Goal: Information Seeking & Learning: Check status

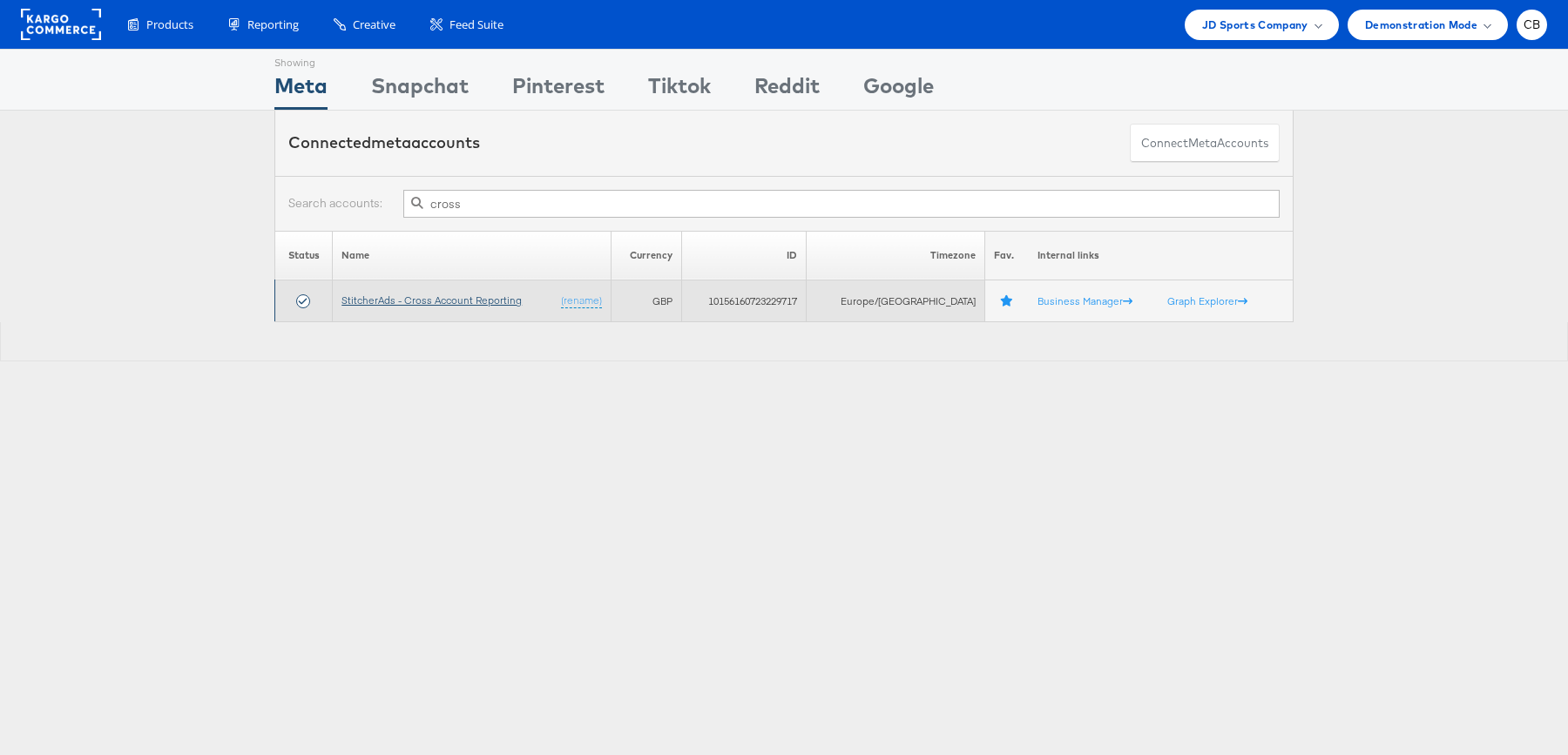
type input "cross"
click at [448, 300] on link "StitcherAds - Cross Account Reporting" at bounding box center [432, 299] width 180 height 13
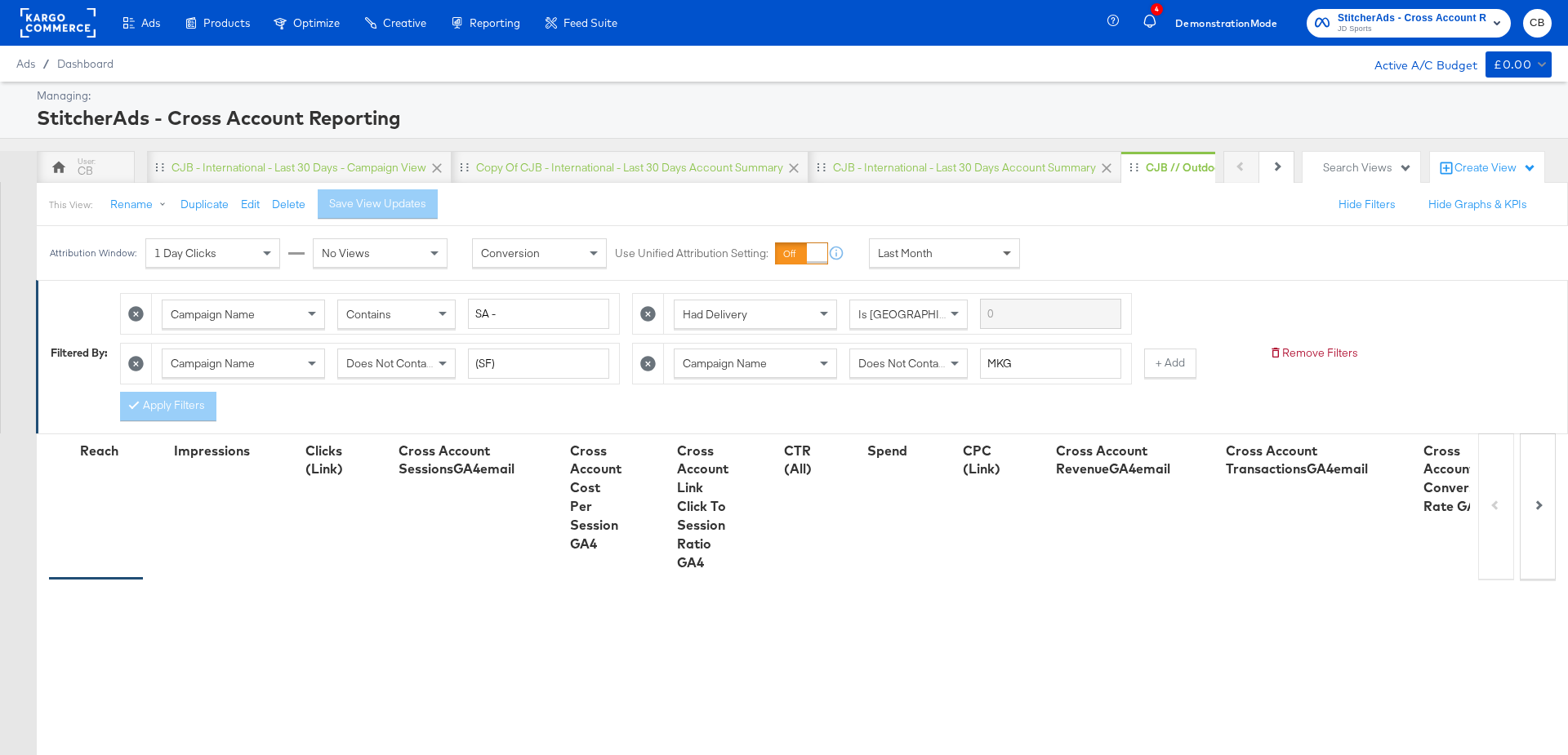
click at [1004, 252] on span at bounding box center [1006, 254] width 8 height 5
click at [993, 164] on div "CJB - International - Last 30 days Account Summary" at bounding box center [965, 167] width 263 height 15
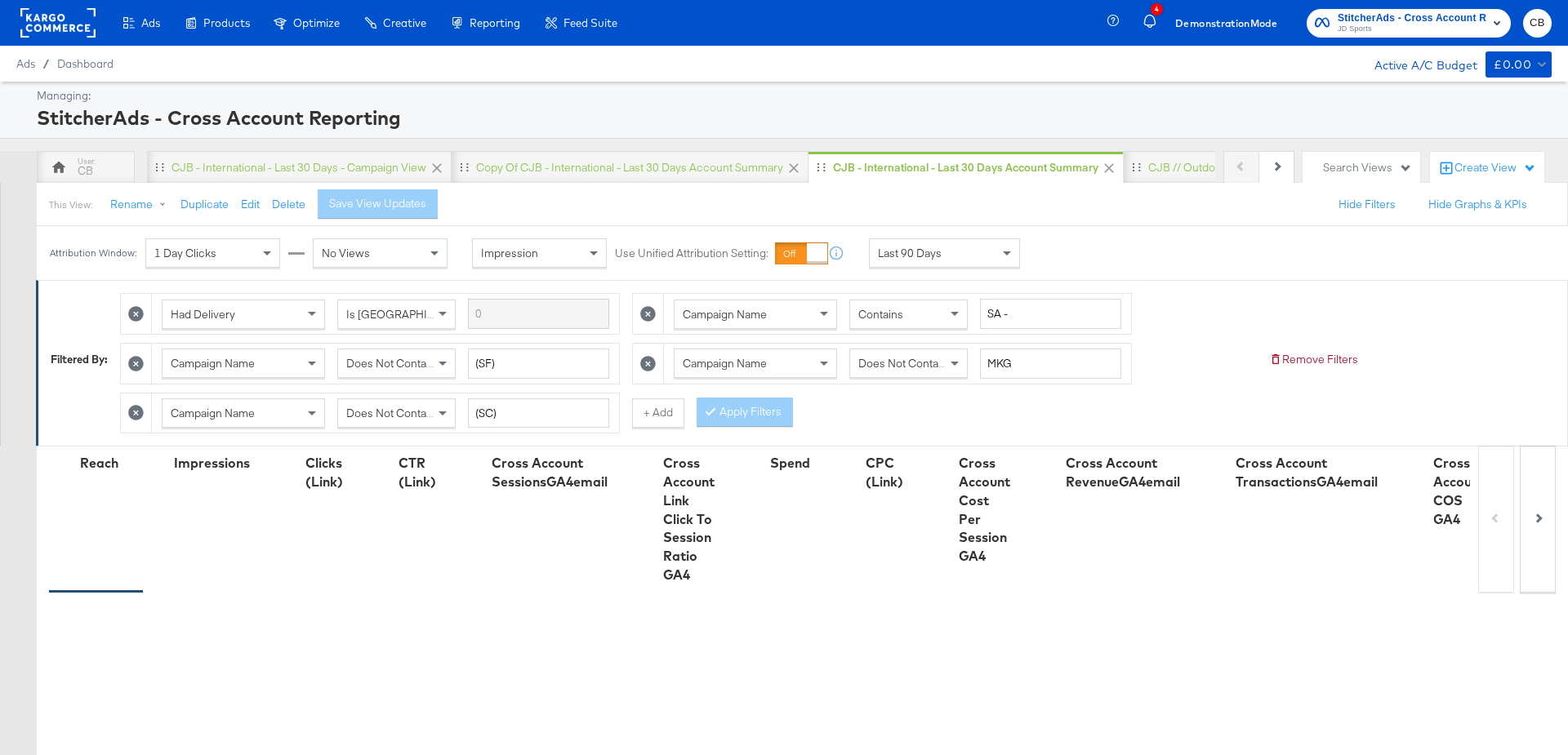
click at [994, 262] on div "Last 90 Days" at bounding box center [944, 253] width 150 height 28
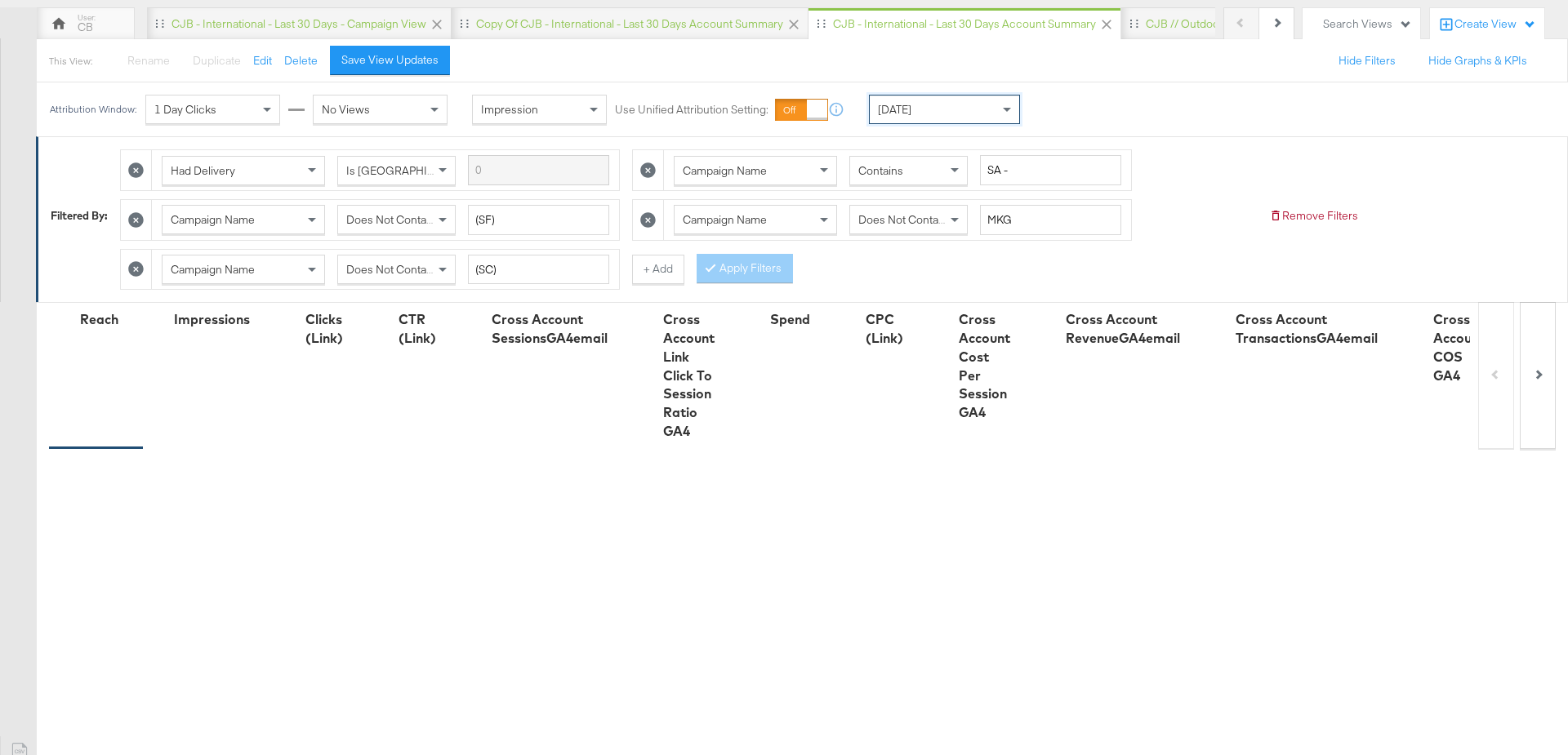
scroll to position [437, 0]
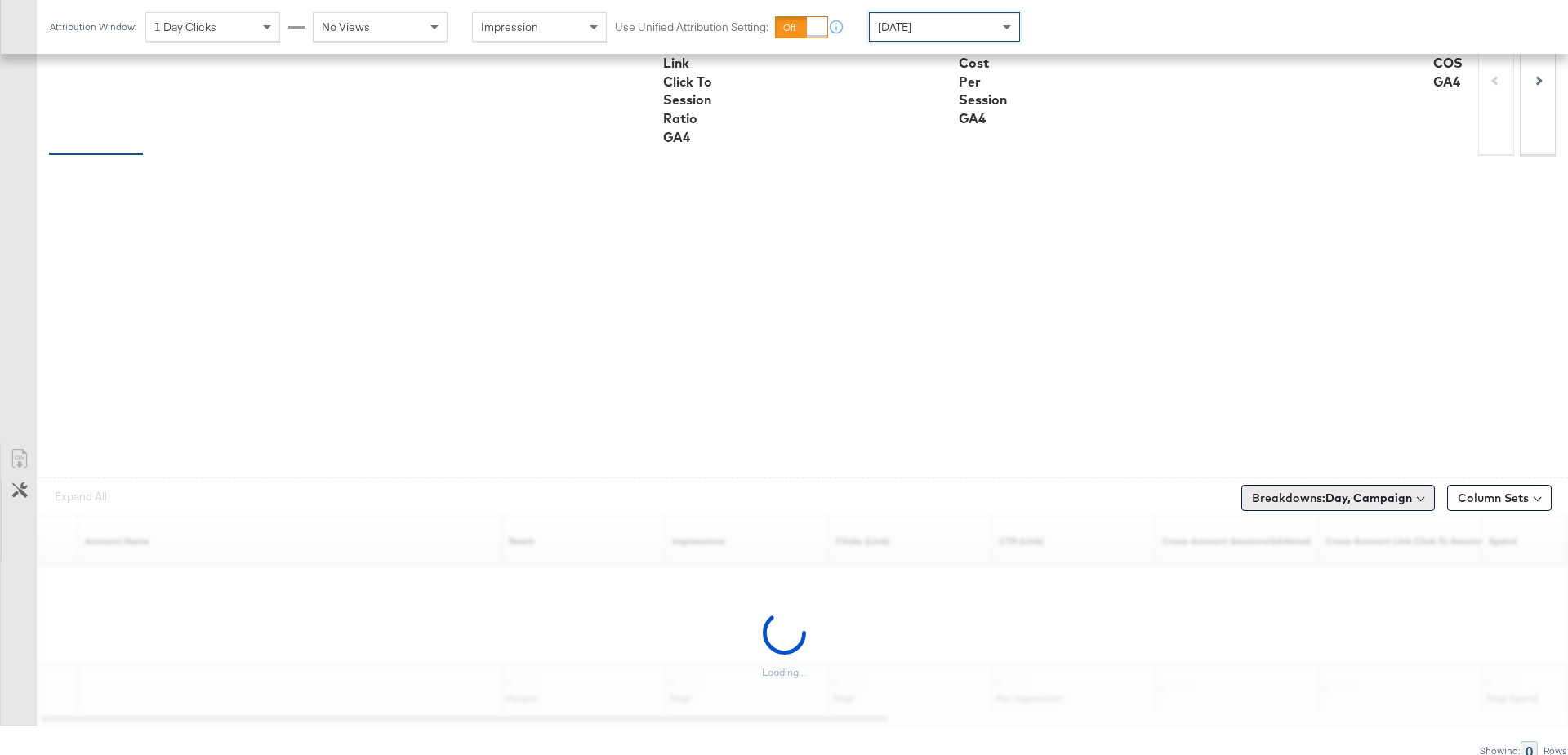
click at [1359, 485] on button "Breakdowns: Day, Campaign" at bounding box center [1338, 498] width 193 height 26
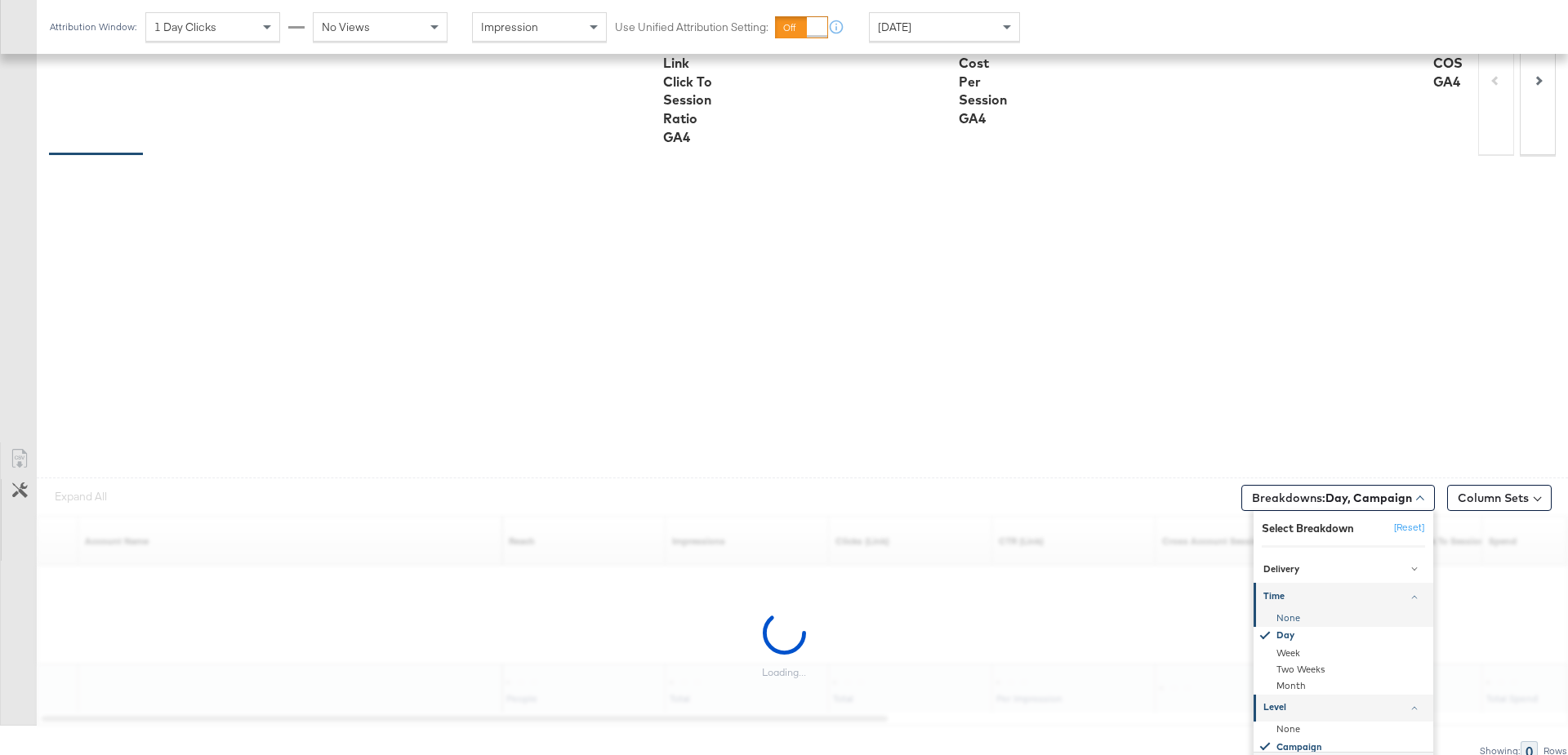
click at [1286, 610] on div "None" at bounding box center [1344, 618] width 177 height 16
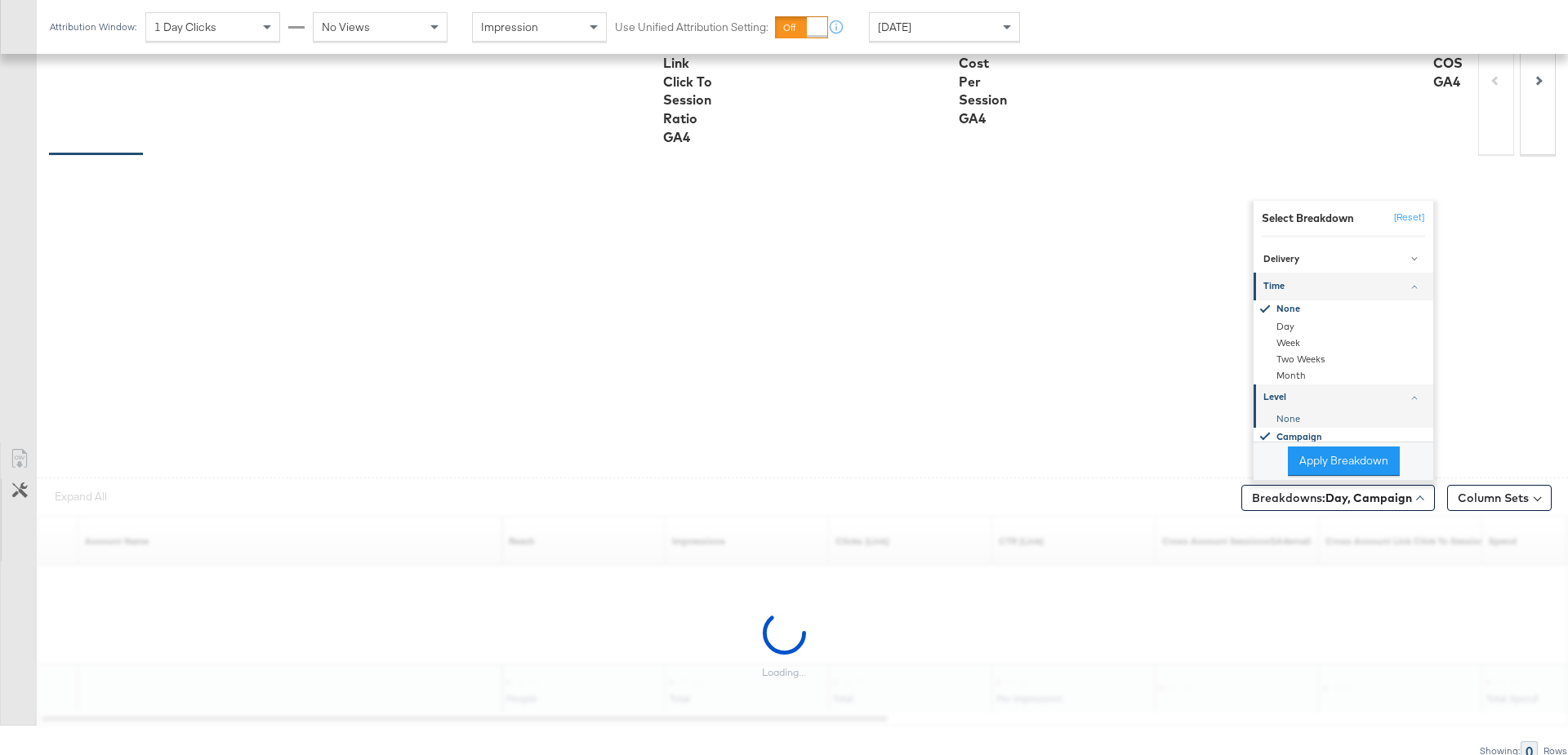
click at [1287, 411] on div "None" at bounding box center [1344, 419] width 177 height 16
click at [1335, 485] on div "Breakdowns: Day, Campaign" at bounding box center [1338, 498] width 193 height 26
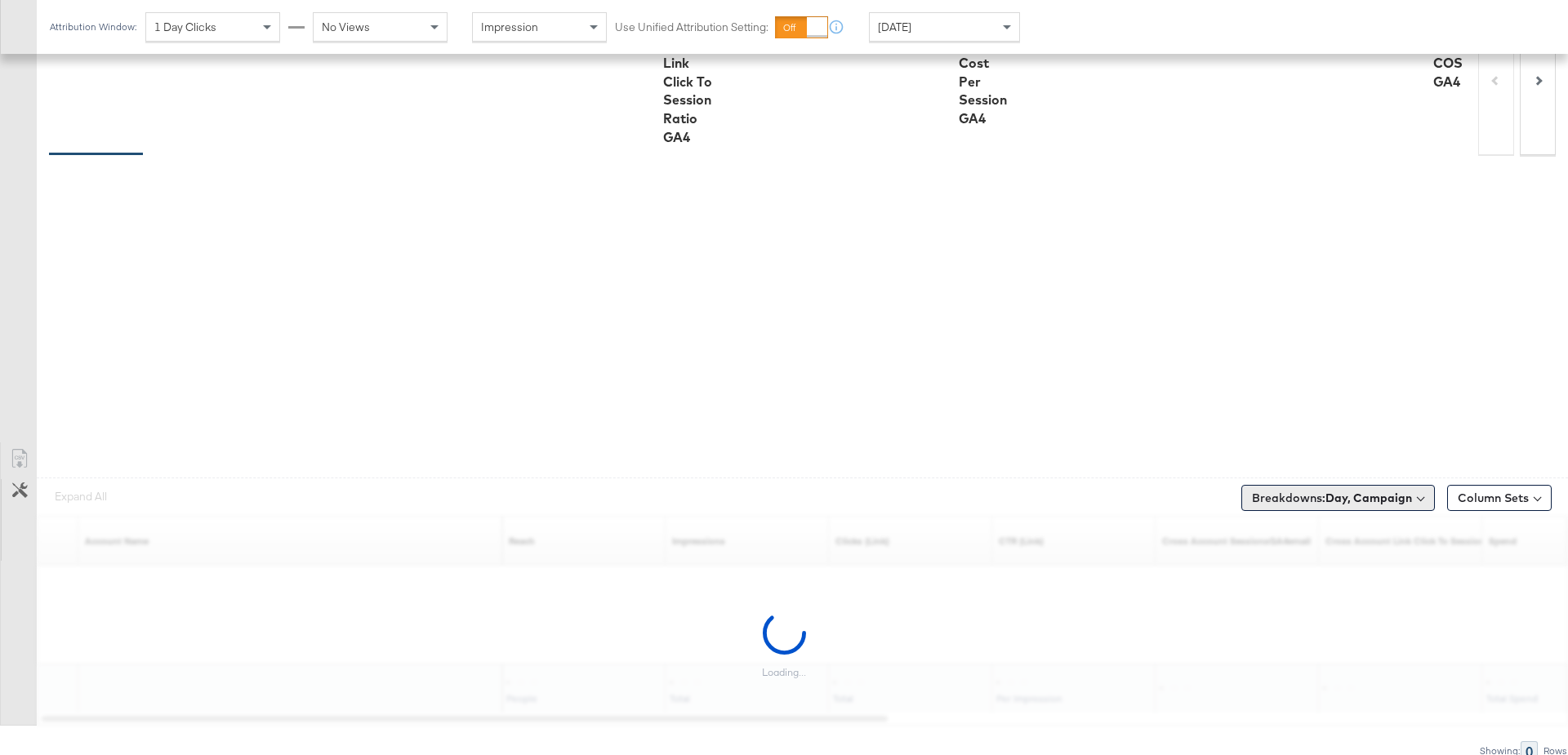
click at [1326, 495] on span "Breakdowns: Day, Campaign" at bounding box center [1332, 498] width 160 height 16
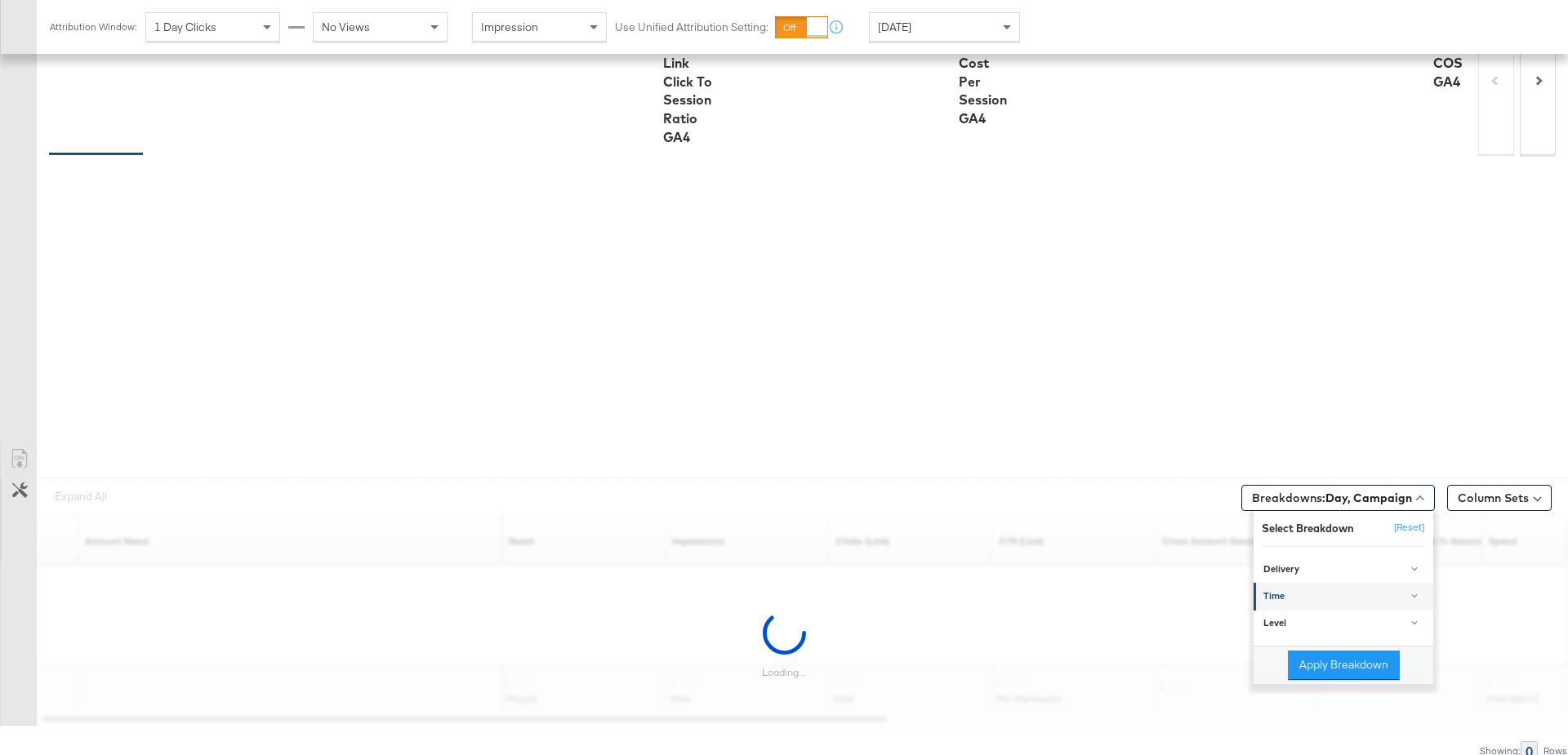
click at [1283, 591] on div "Time" at bounding box center [1344, 597] width 162 height 13
click at [1288, 623] on div "Level" at bounding box center [1344, 623] width 162 height 13
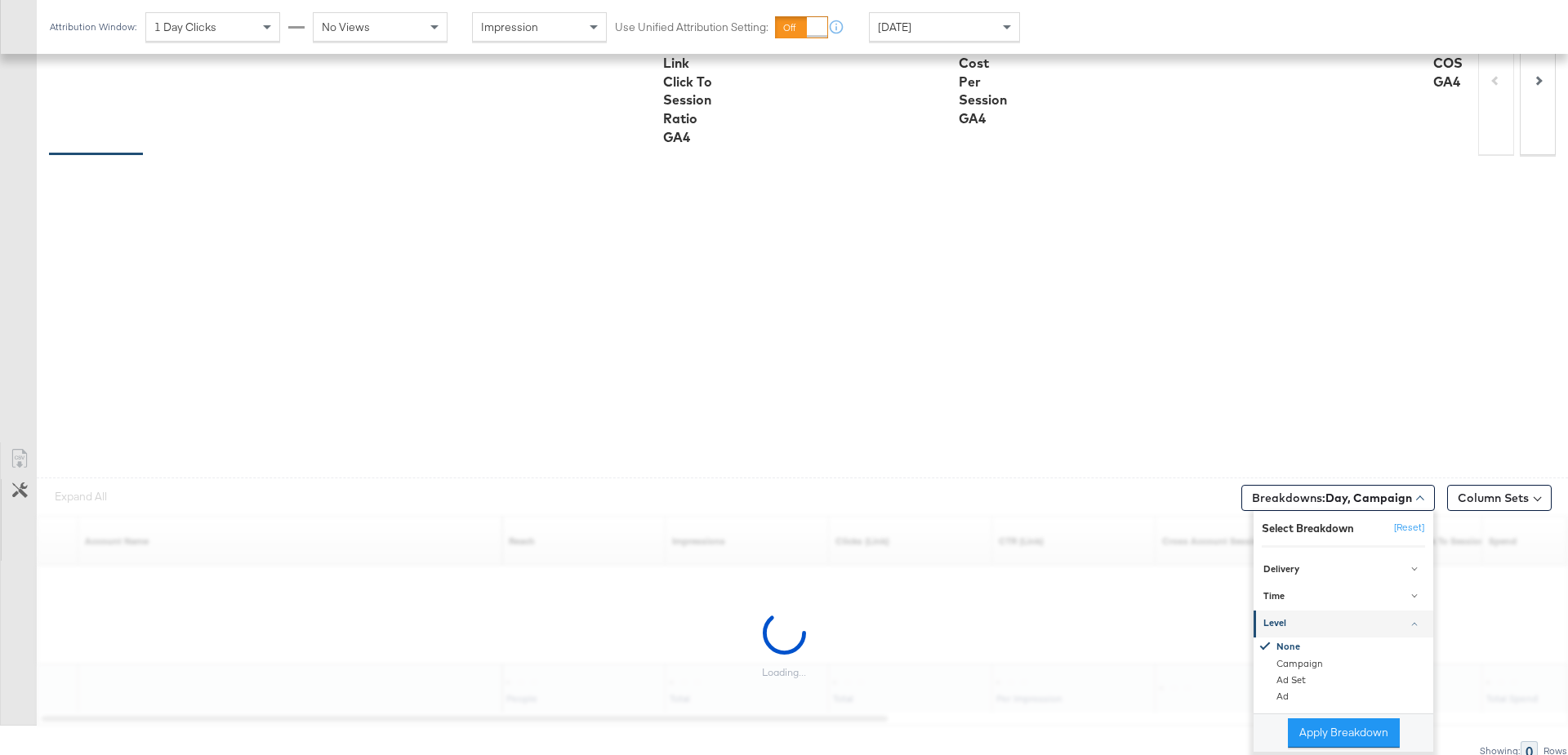
click at [1288, 623] on div "Level" at bounding box center [1344, 623] width 162 height 13
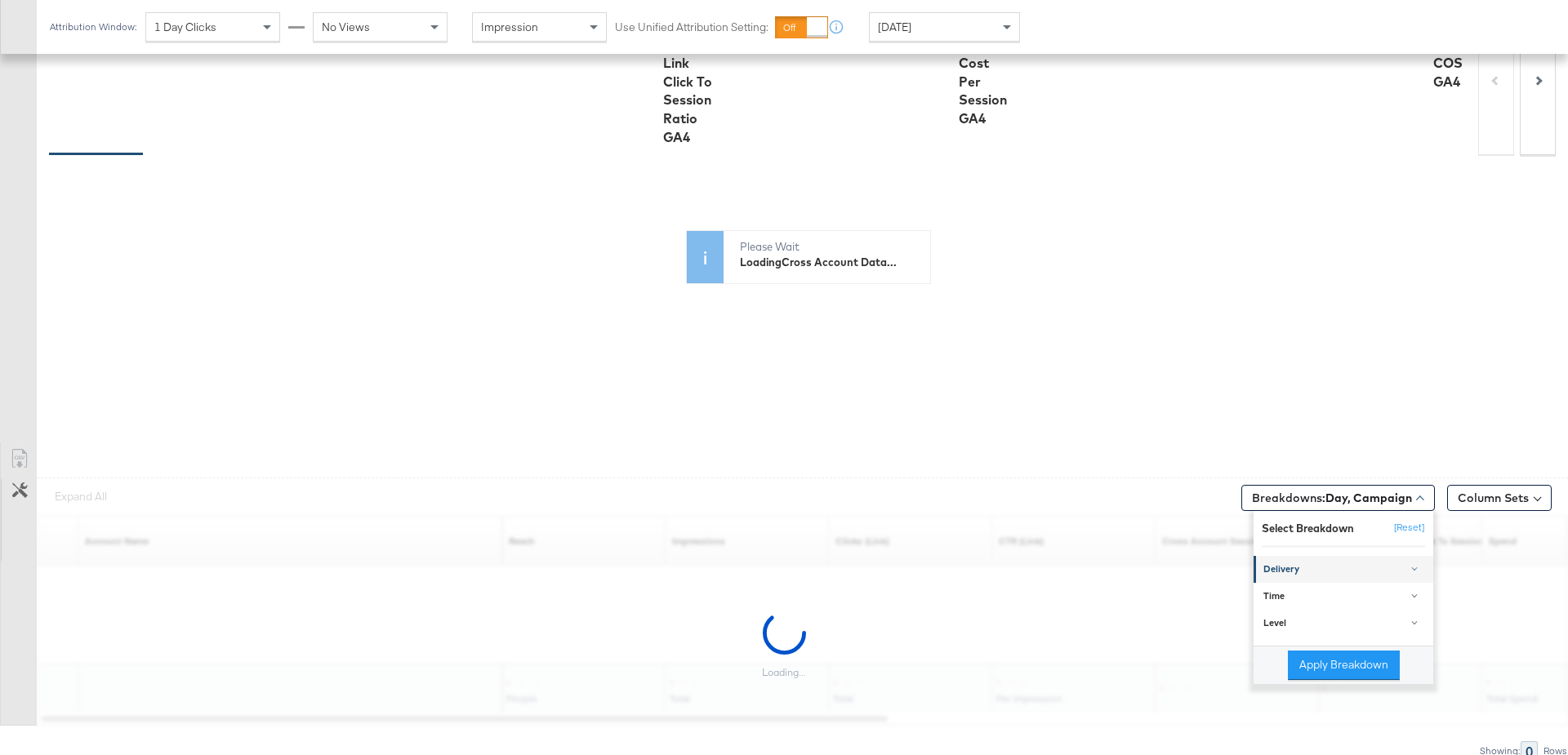
click at [1307, 574] on link "Delivery" at bounding box center [1343, 570] width 180 height 27
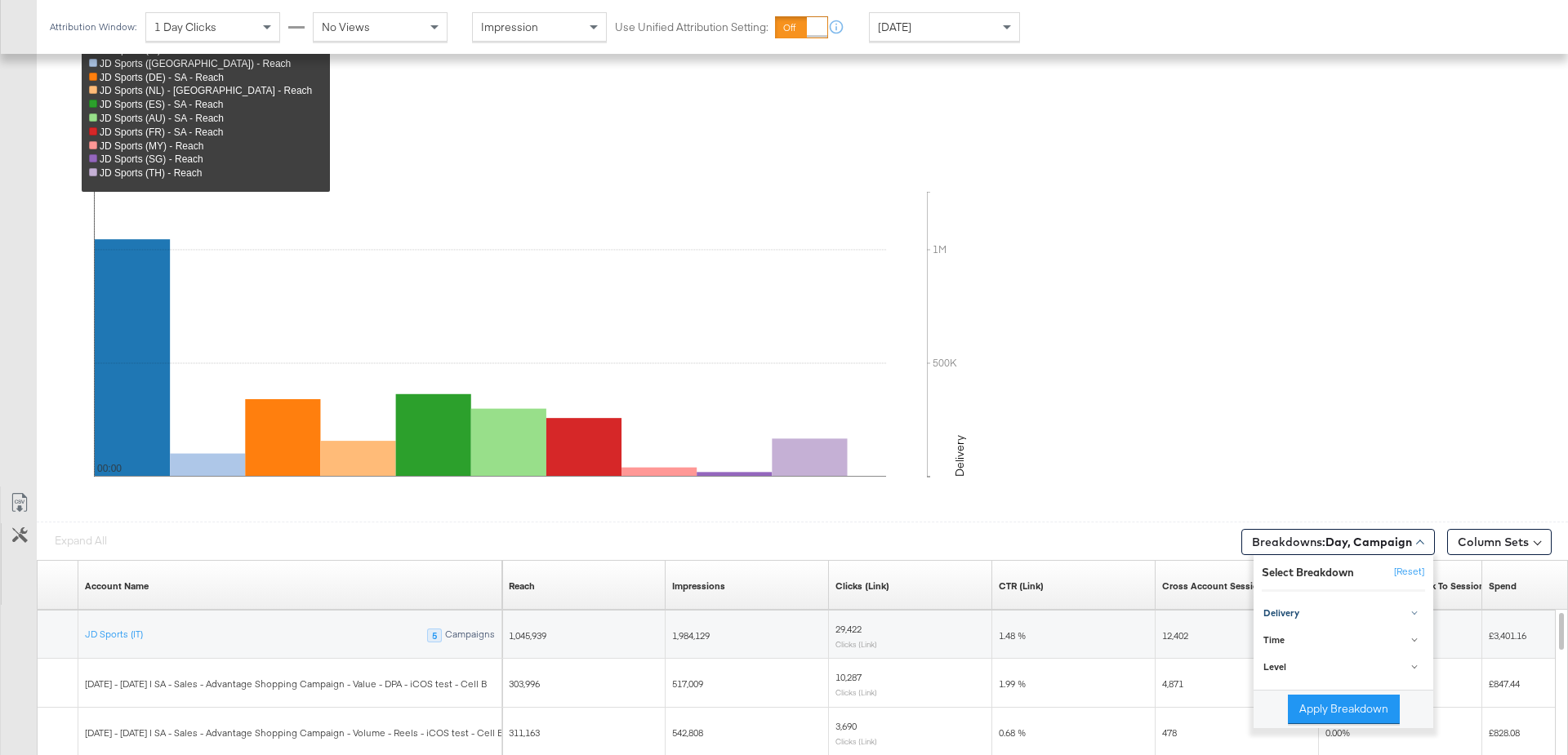
scroll to position [588, 0]
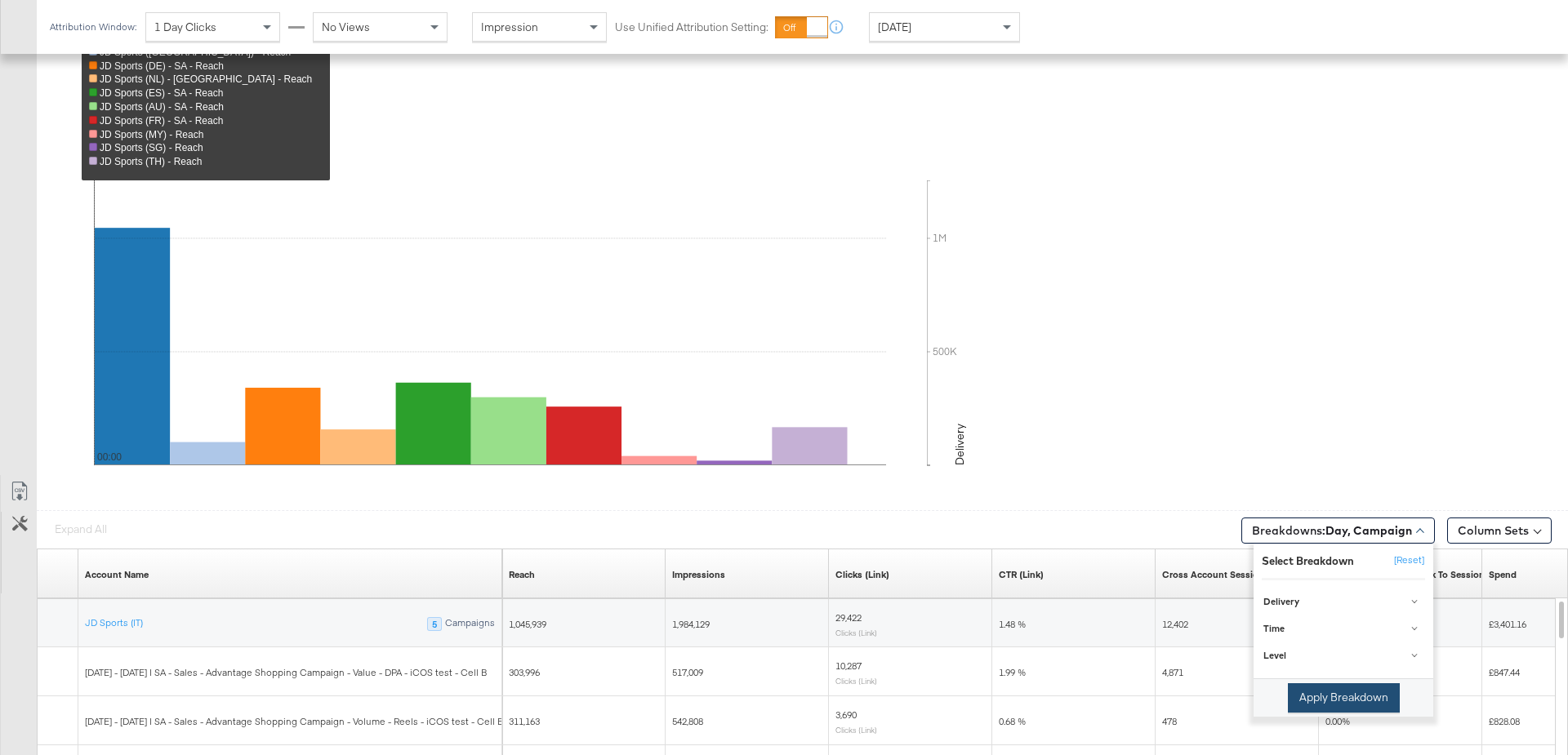
click at [1326, 694] on button "Apply Breakdown" at bounding box center [1343, 698] width 112 height 29
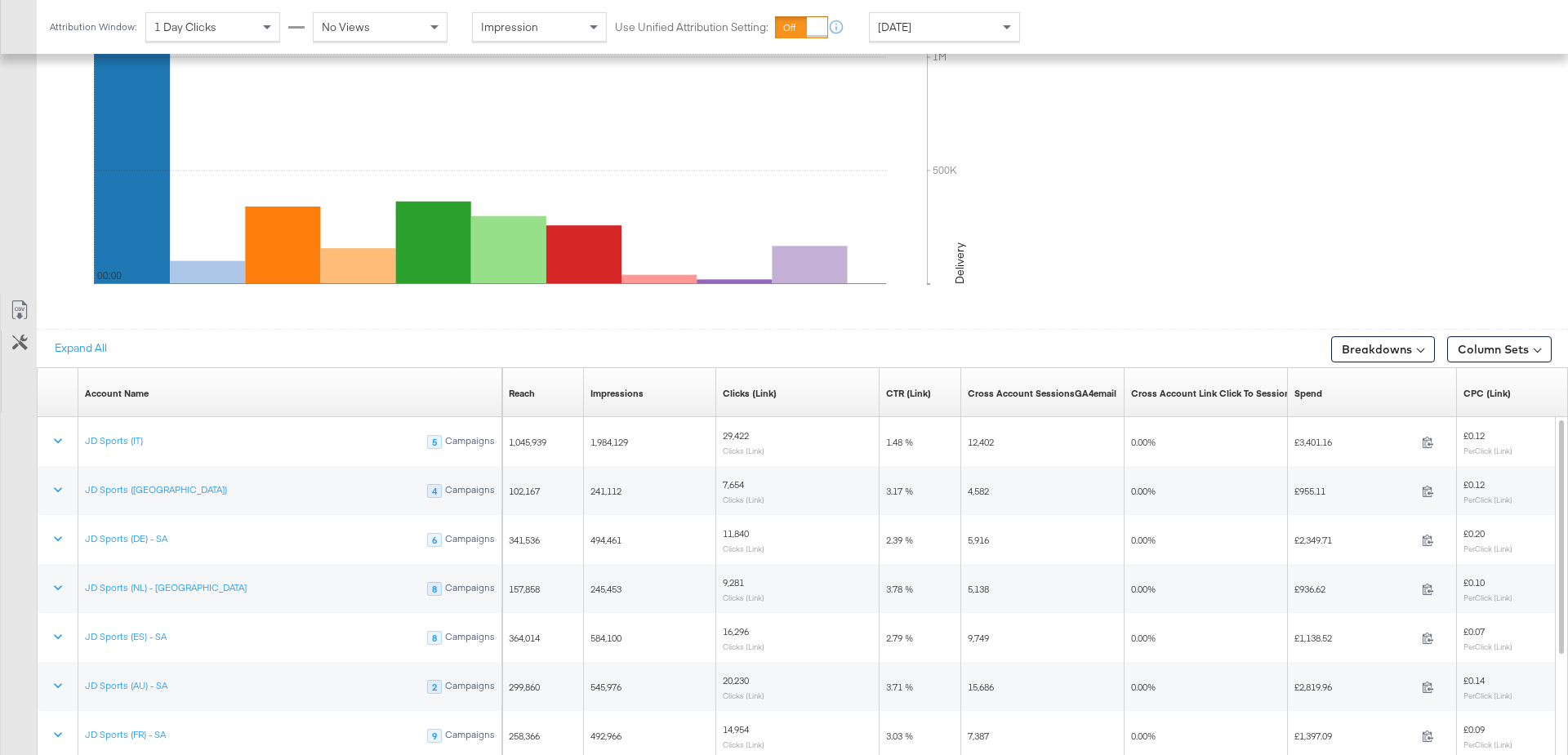
scroll to position [866, 0]
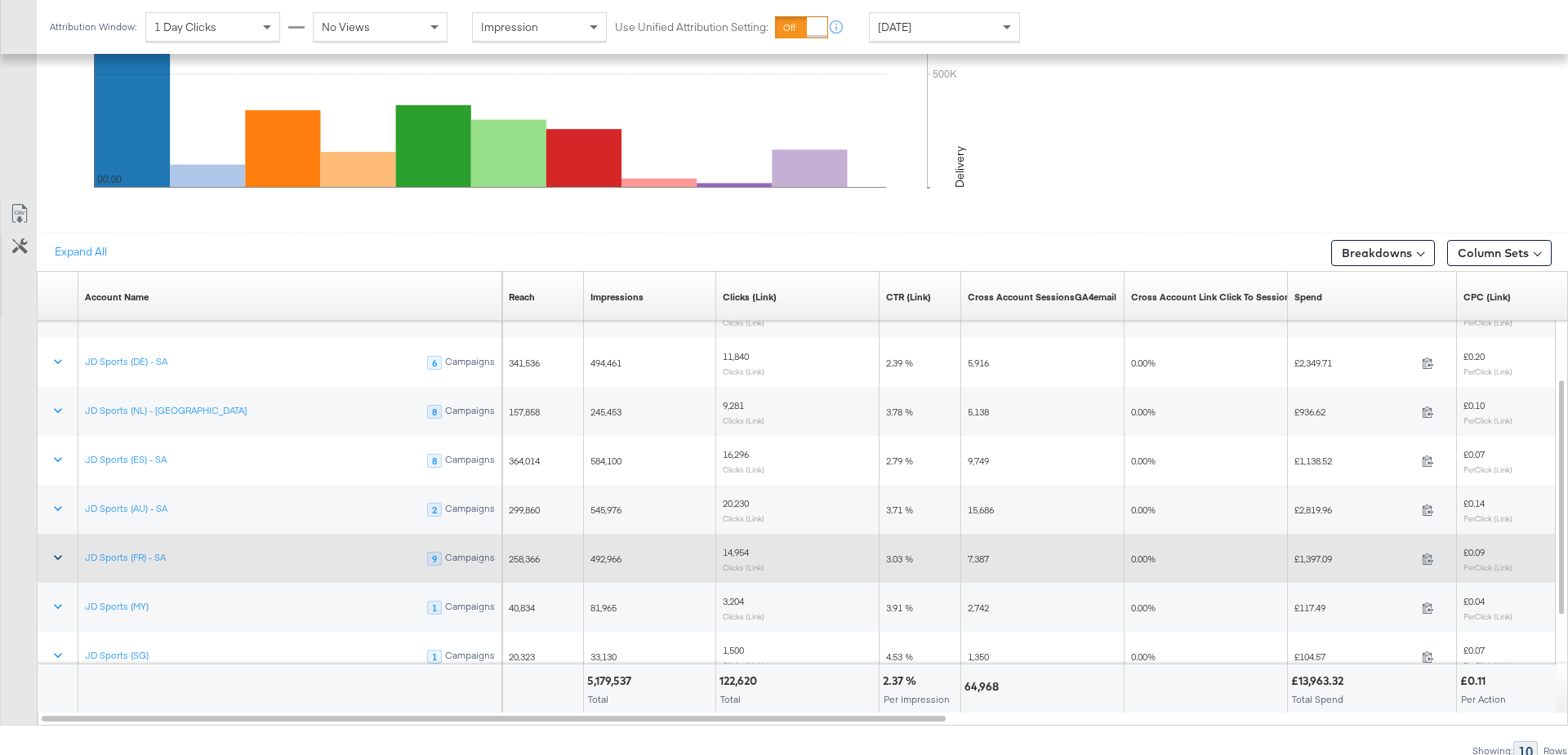
click at [61, 556] on icon at bounding box center [57, 558] width 8 height 5
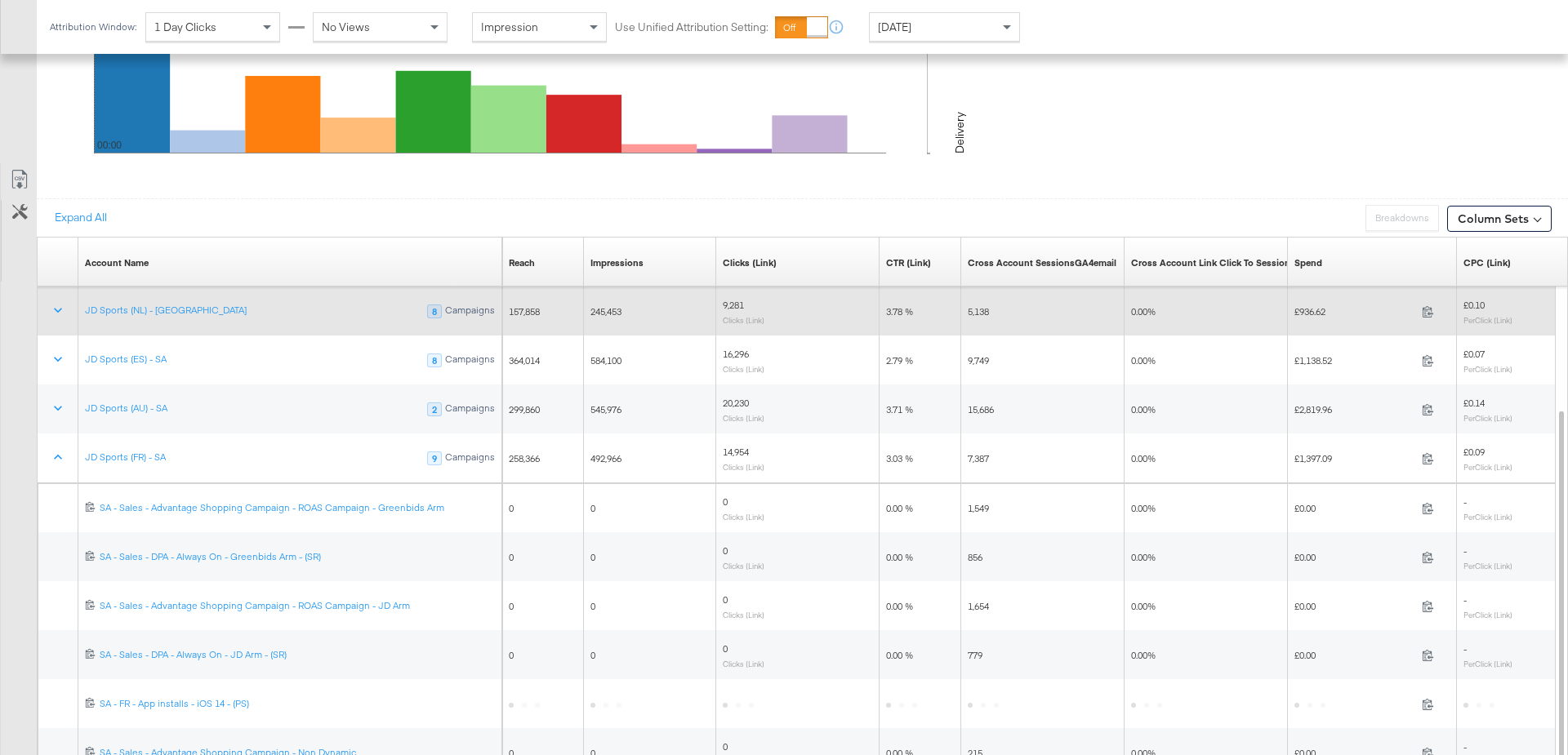
scroll to position [950, 0]
